Goal: Entertainment & Leisure: Consume media (video, audio)

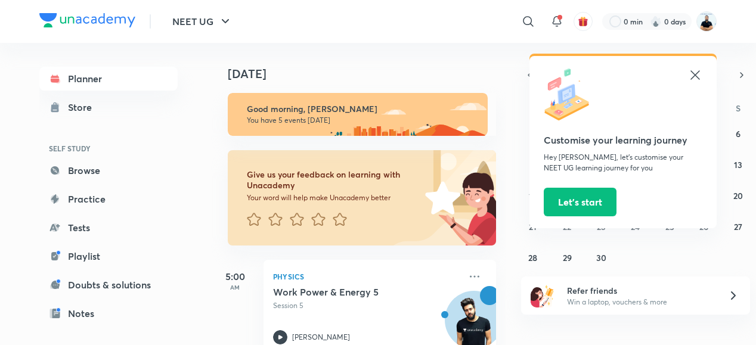
click at [694, 76] on icon at bounding box center [695, 74] width 9 height 9
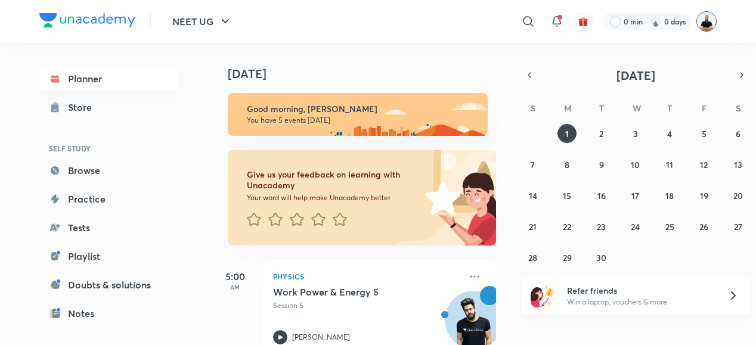
click at [705, 24] on img at bounding box center [707, 21] width 20 height 20
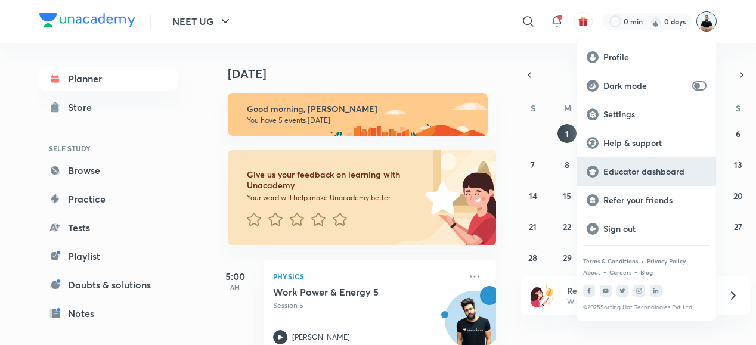
click at [638, 173] on p "Educator dashboard" at bounding box center [655, 171] width 103 height 11
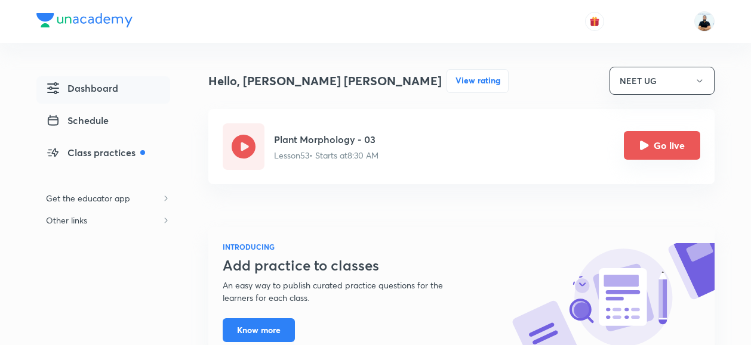
click at [648, 147] on icon "Go live" at bounding box center [644, 145] width 9 height 9
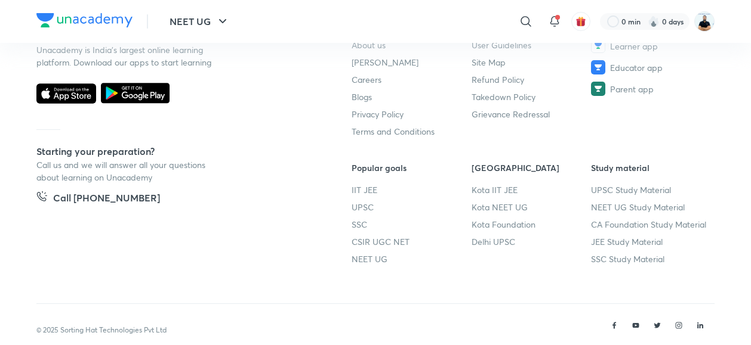
scroll to position [706, 0]
